Goal: Download file/media: Obtain a digital file from the website

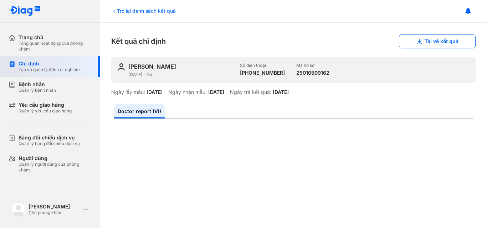
click at [38, 64] on div "Chỉ định" at bounding box center [49, 64] width 61 height 6
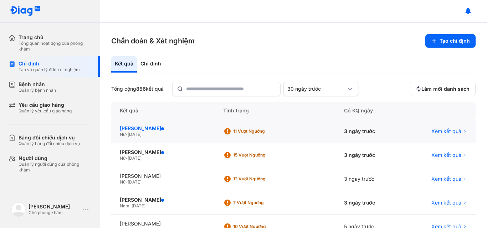
click at [138, 127] on div "VÕ THỊ TƯ" at bounding box center [163, 128] width 86 height 6
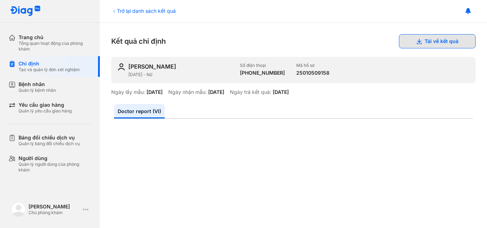
click at [427, 40] on button "Tải về kết quả" at bounding box center [437, 41] width 77 height 14
